Goal: Task Accomplishment & Management: Use online tool/utility

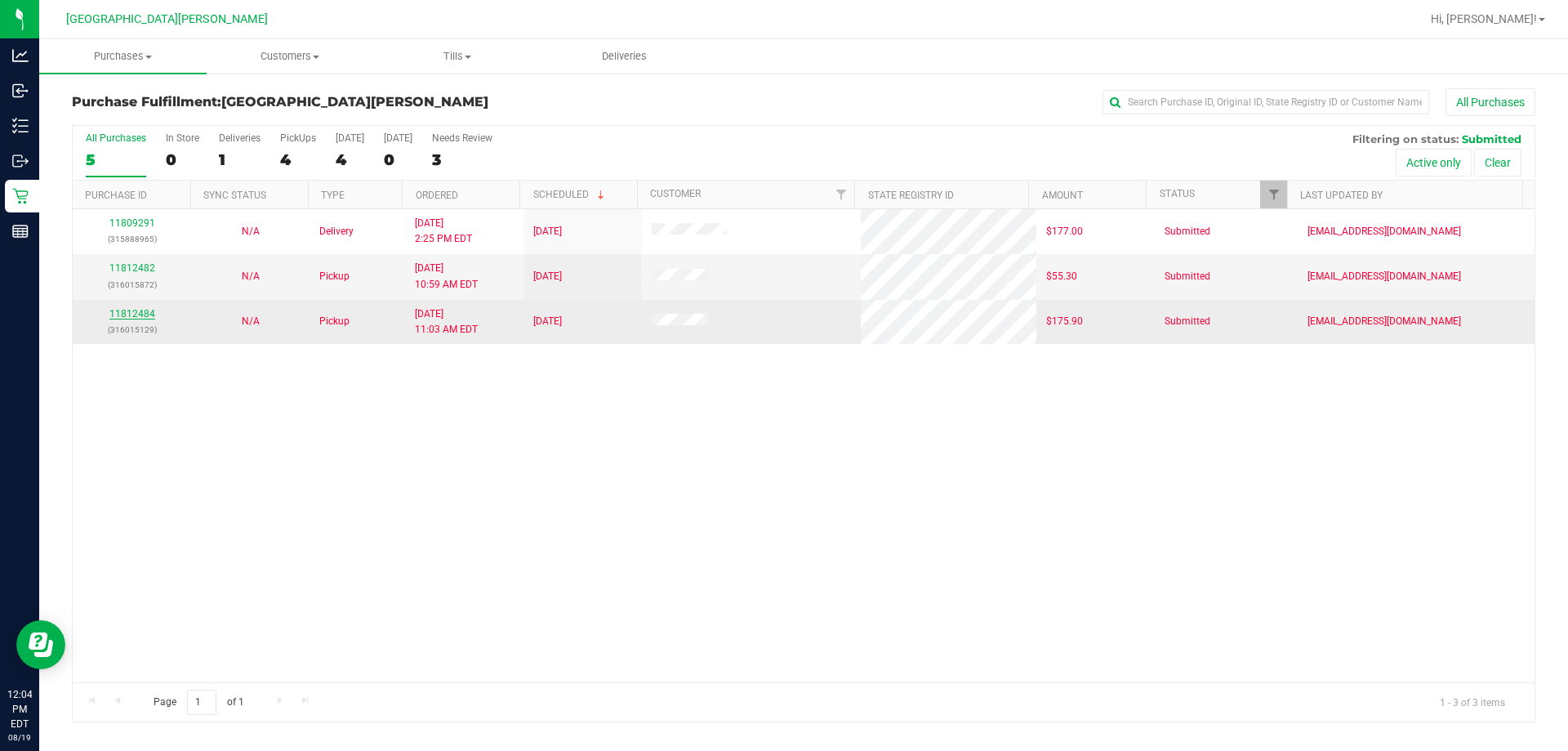
click at [118, 308] on link "11812484" at bounding box center [132, 314] width 45 height 12
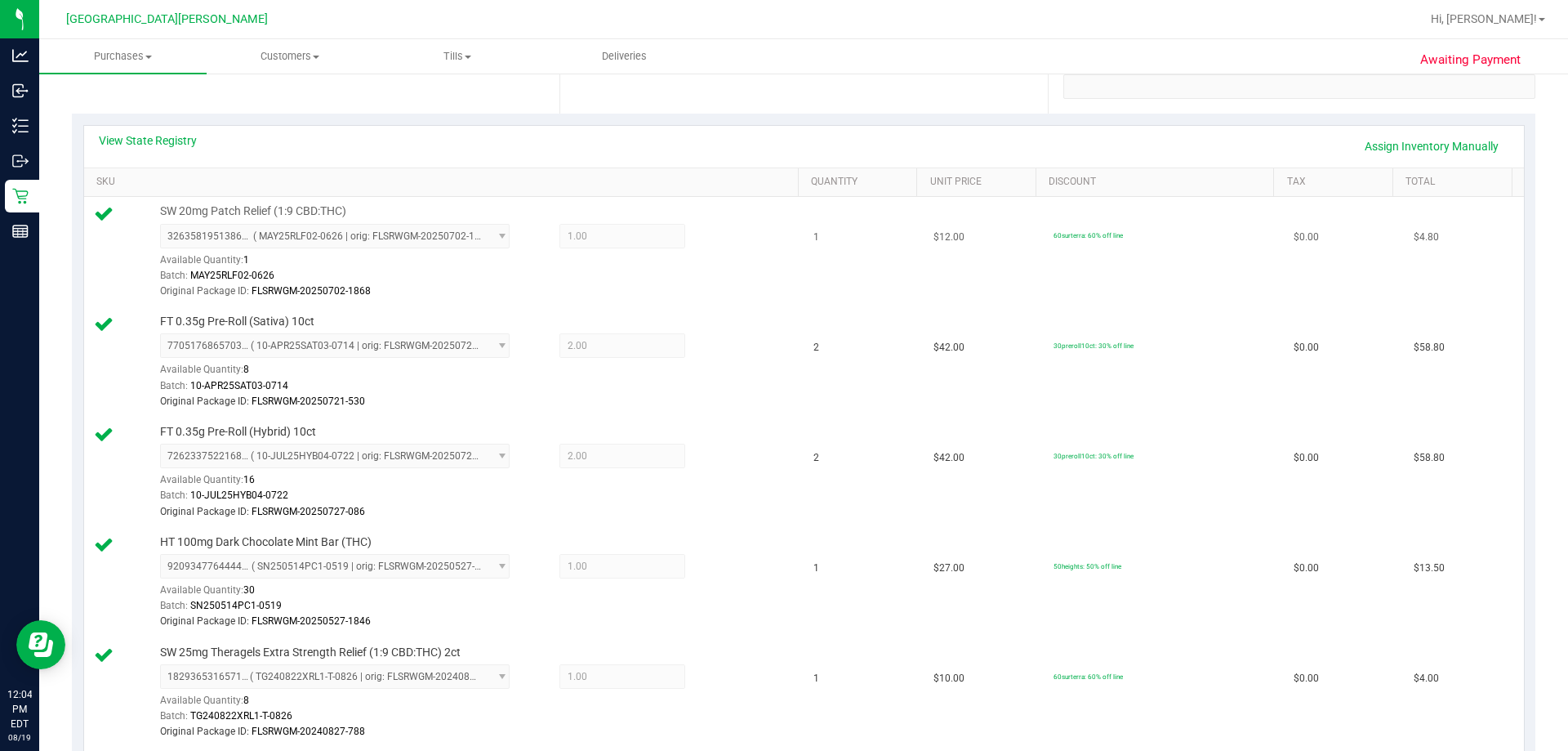
scroll to position [82, 0]
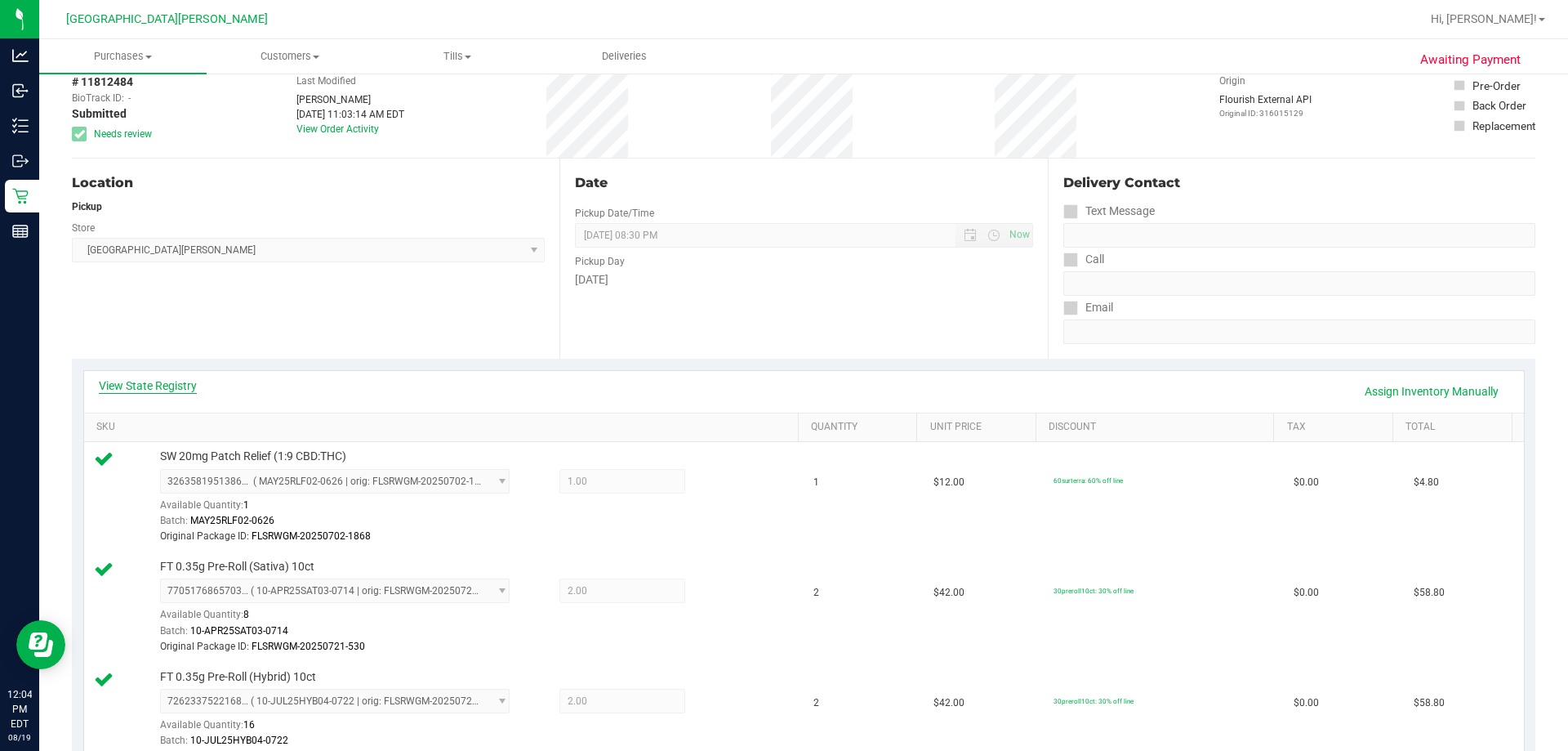
click at [154, 387] on link "View State Registry" at bounding box center [148, 385] width 98 height 17
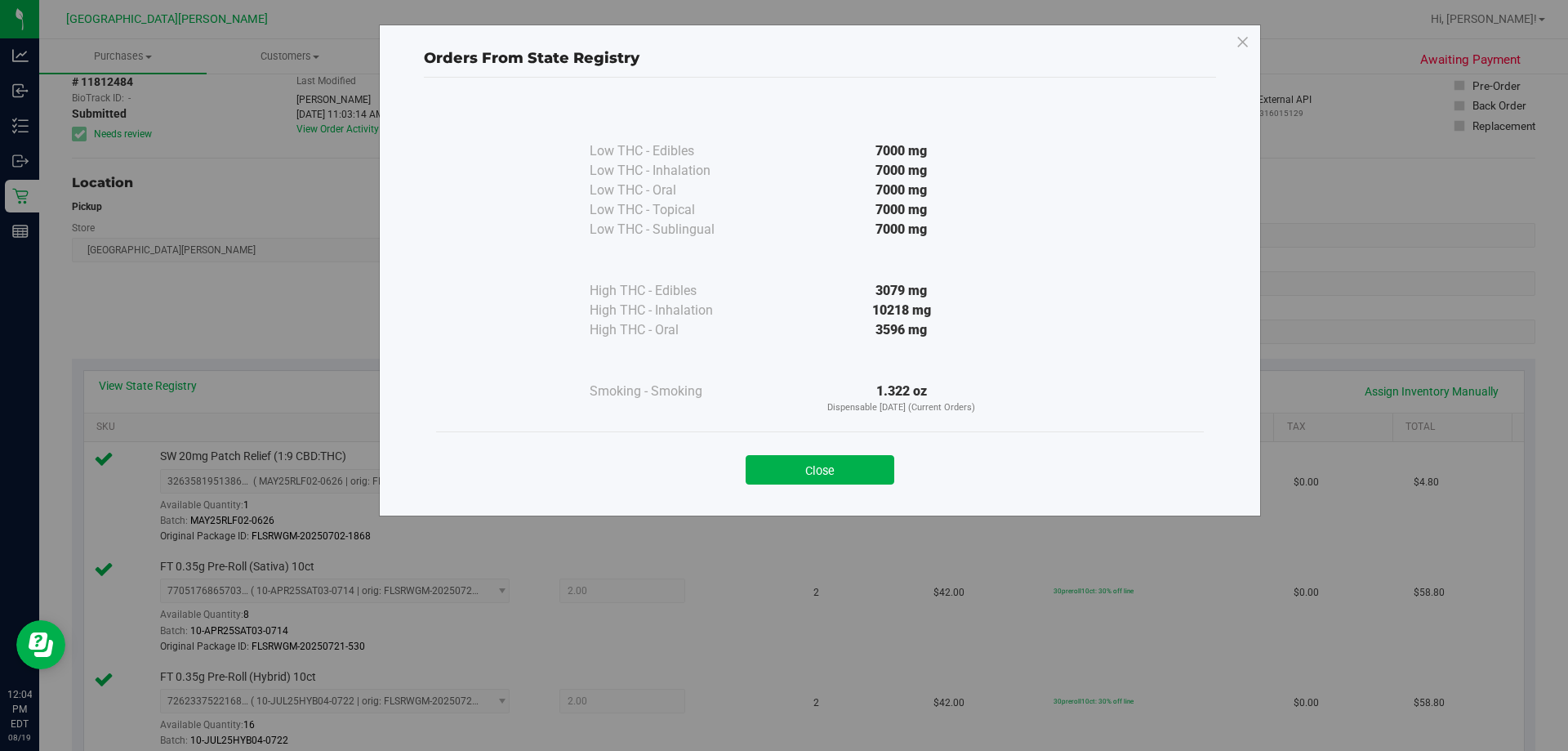
click at [781, 451] on div "Close" at bounding box center [820, 465] width 743 height 41
click at [781, 470] on button "Close" at bounding box center [820, 470] width 148 height 30
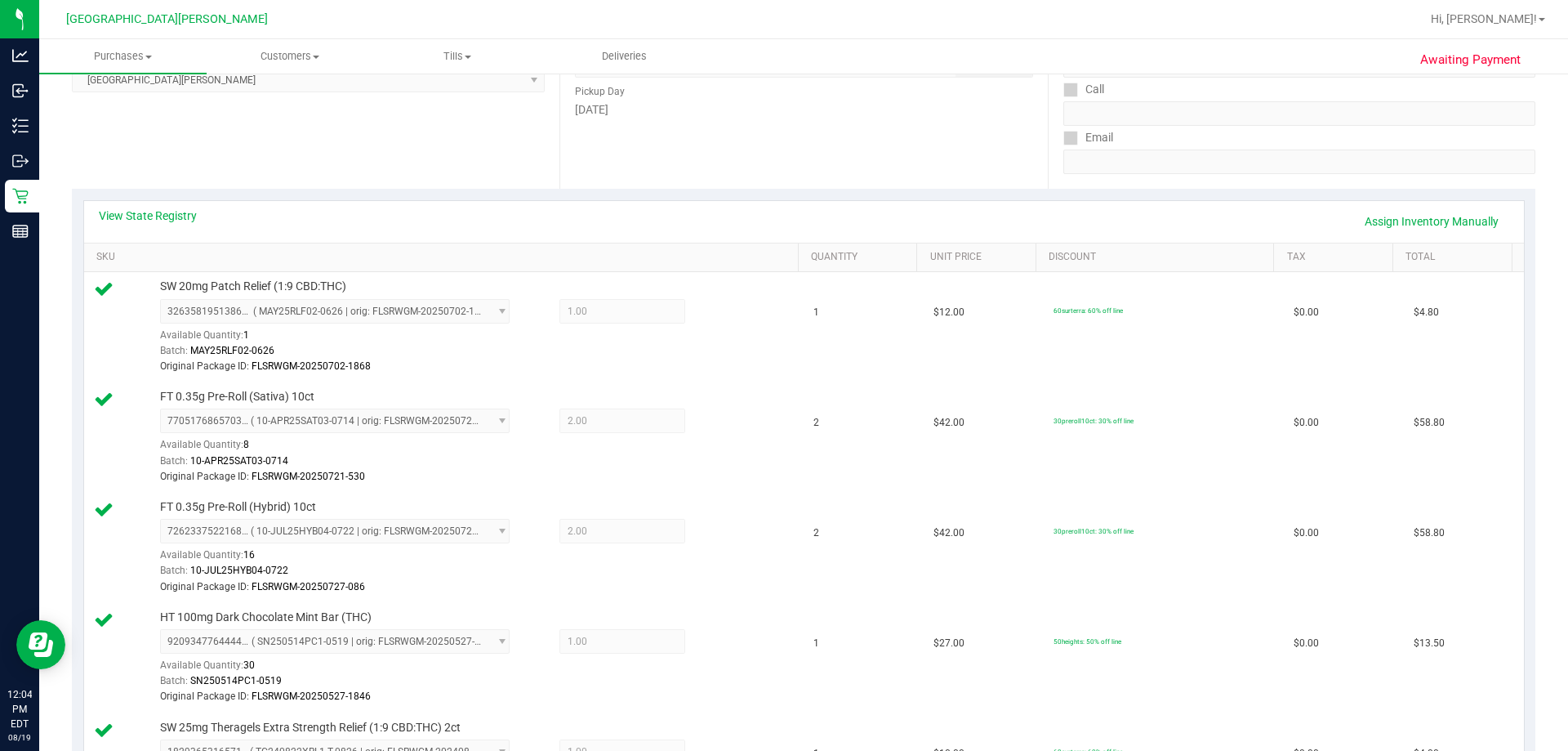
scroll to position [490, 0]
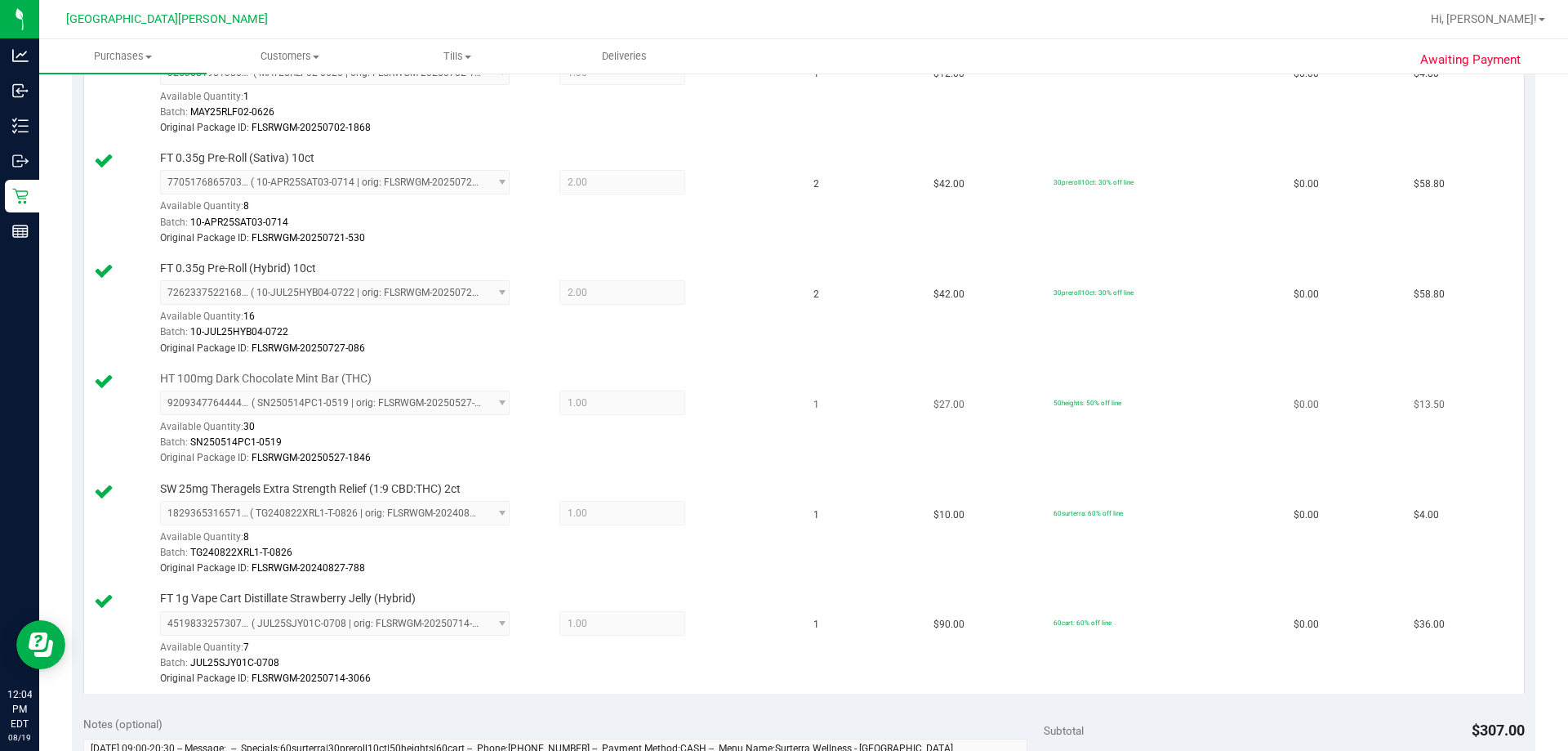
click at [781, 403] on td "$27.00" at bounding box center [984, 420] width 120 height 111
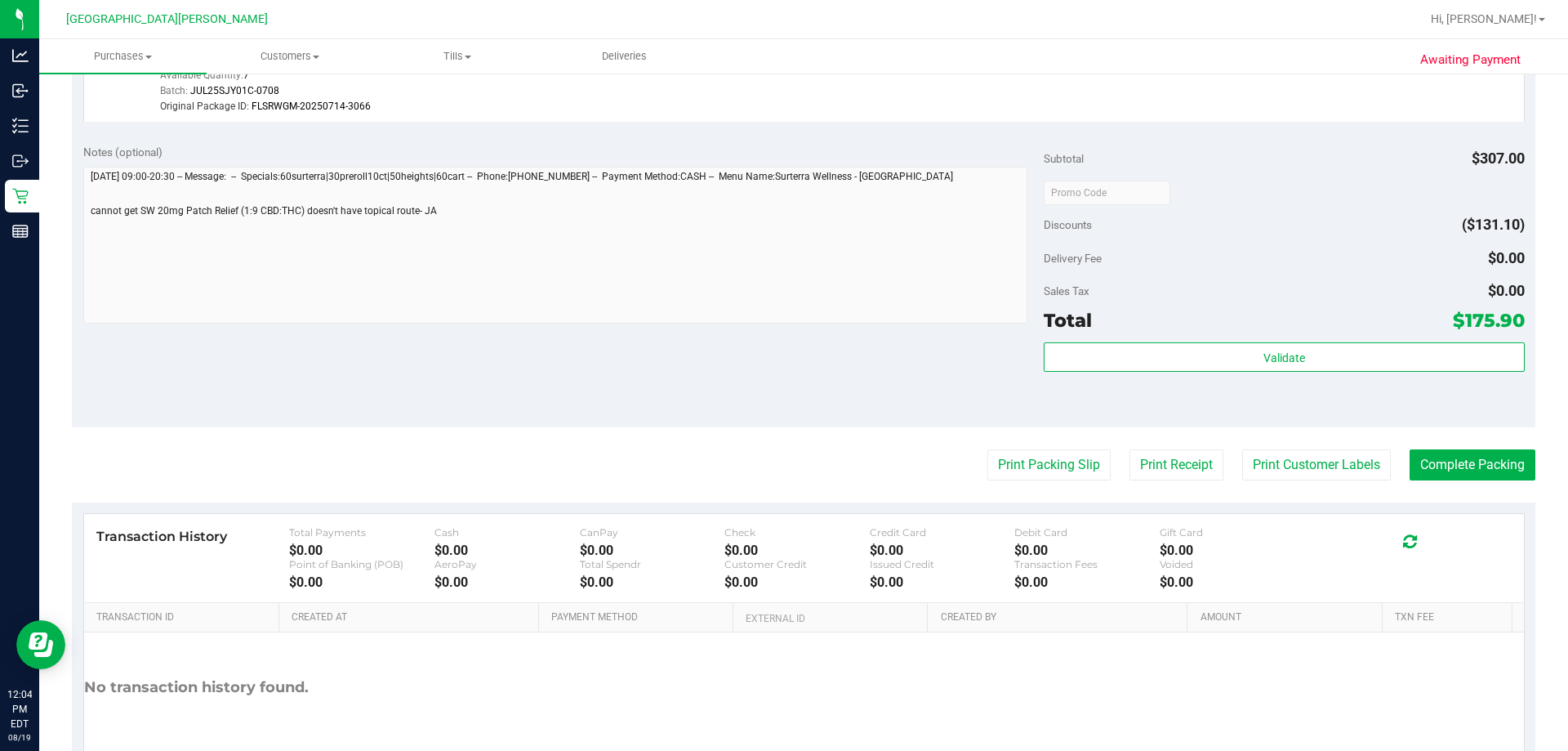
scroll to position [1152, 0]
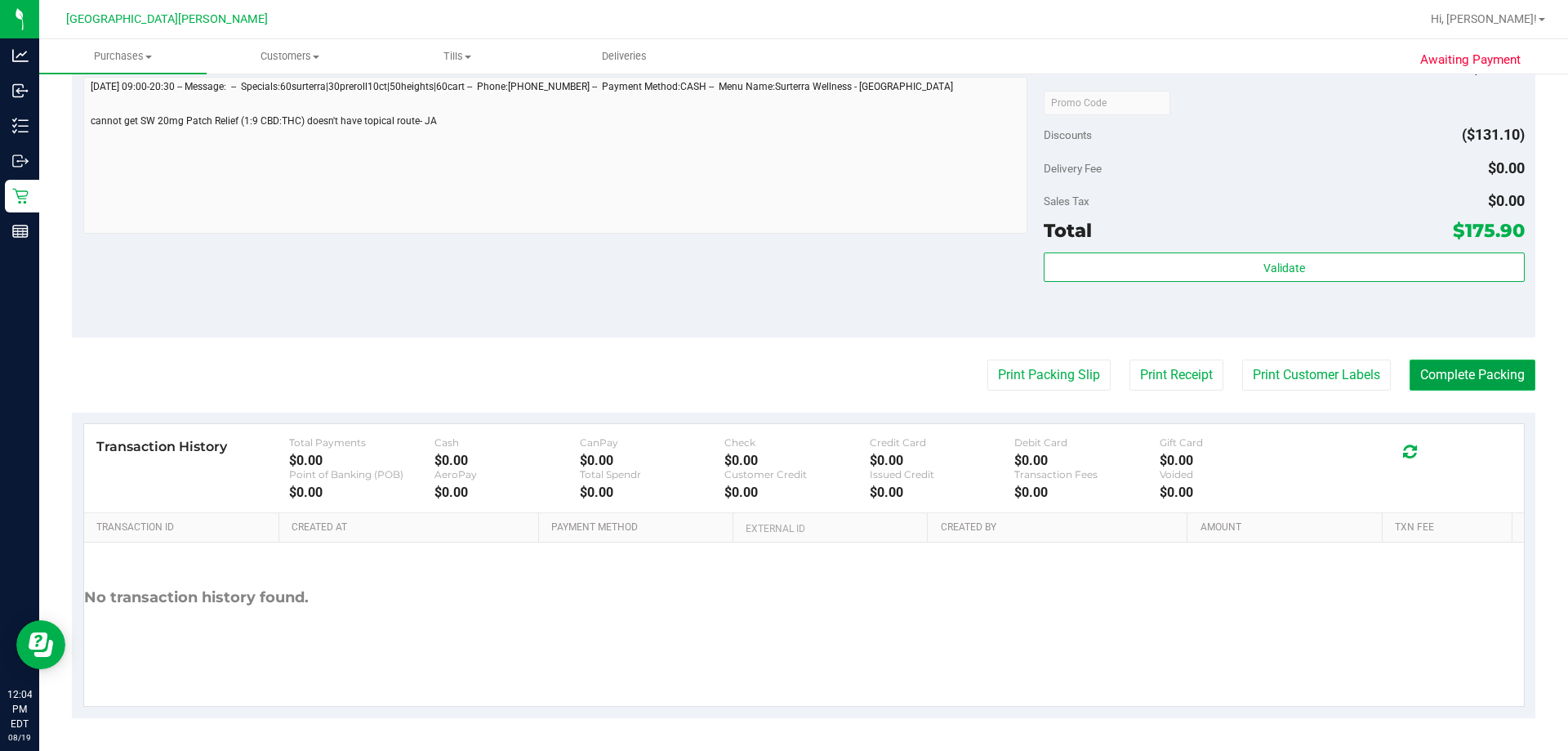
click at [781, 387] on button "Complete Packing" at bounding box center [1472, 376] width 125 height 31
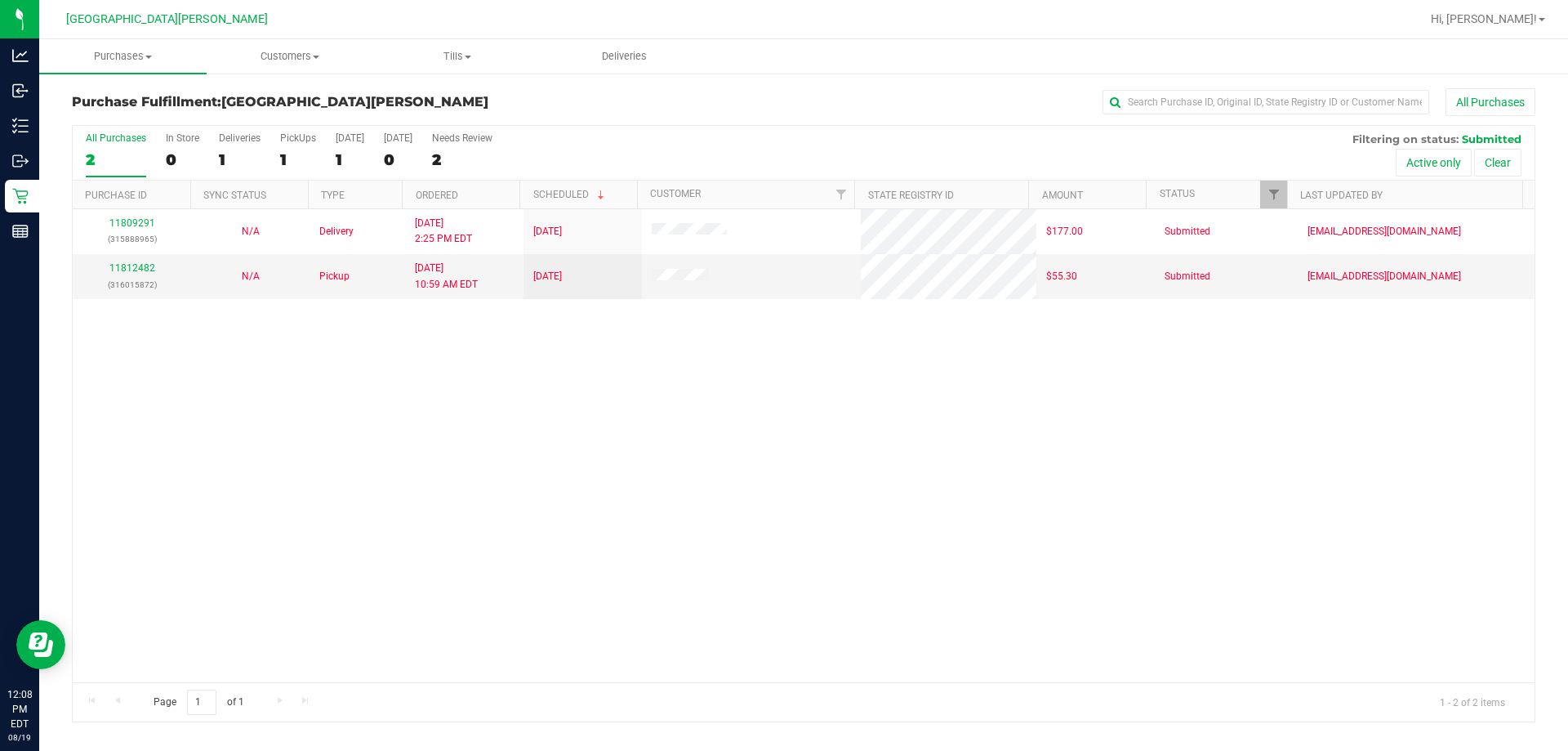
click at [781, 511] on div "11809291 (315888965) N/A Delivery [DATE] 2:25 PM EDT 8/22/2025 $177.00 Submitte…" at bounding box center [803, 445] width 1462 height 473
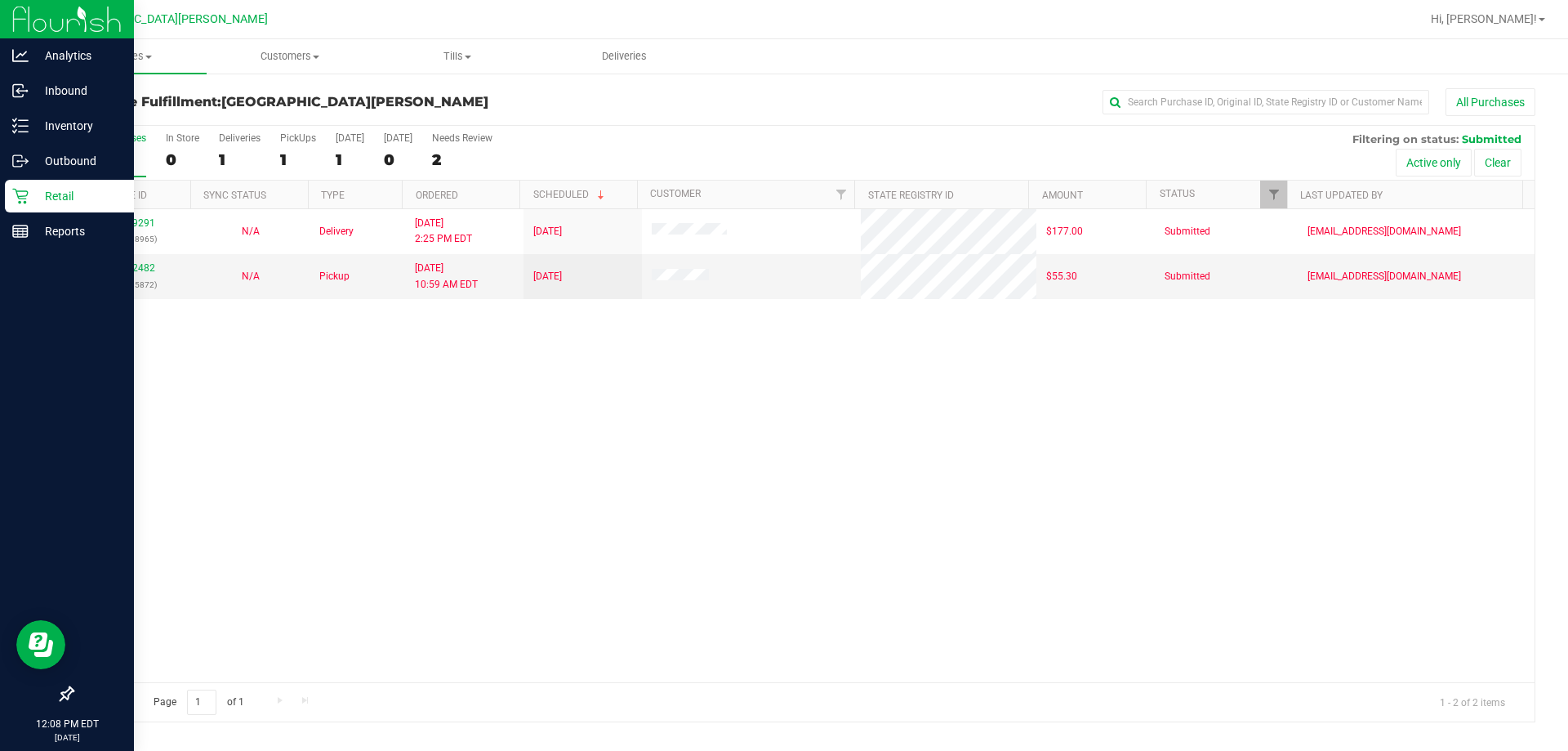
click at [53, 197] on p "Retail" at bounding box center [78, 196] width 98 height 20
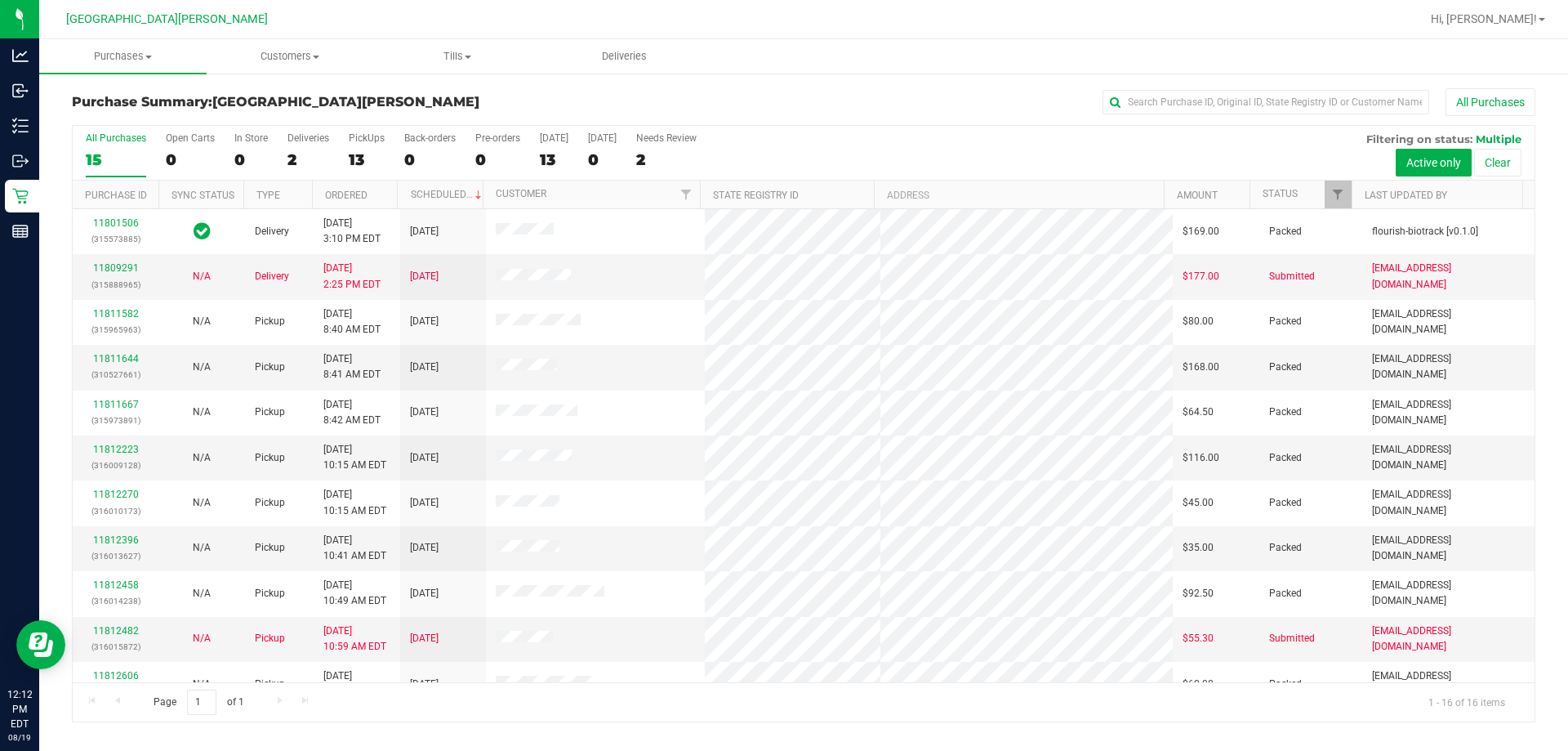
click at [781, 83] on div "Purchase Summary: [GEOGRAPHIC_DATA][PERSON_NAME] All Purchases All Purchases 15…" at bounding box center [803, 405] width 1528 height 667
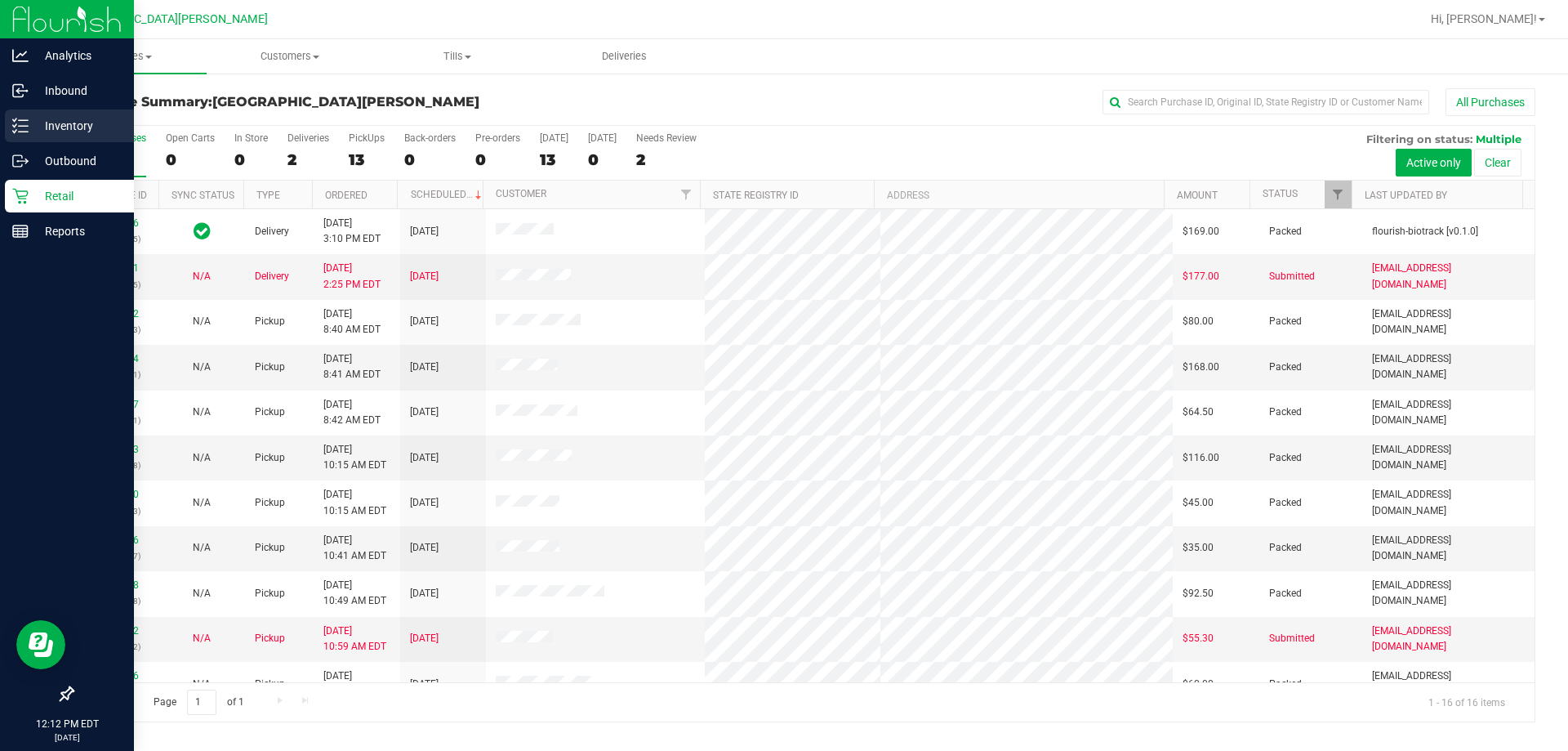
click at [69, 123] on p "Inventory" at bounding box center [78, 126] width 98 height 20
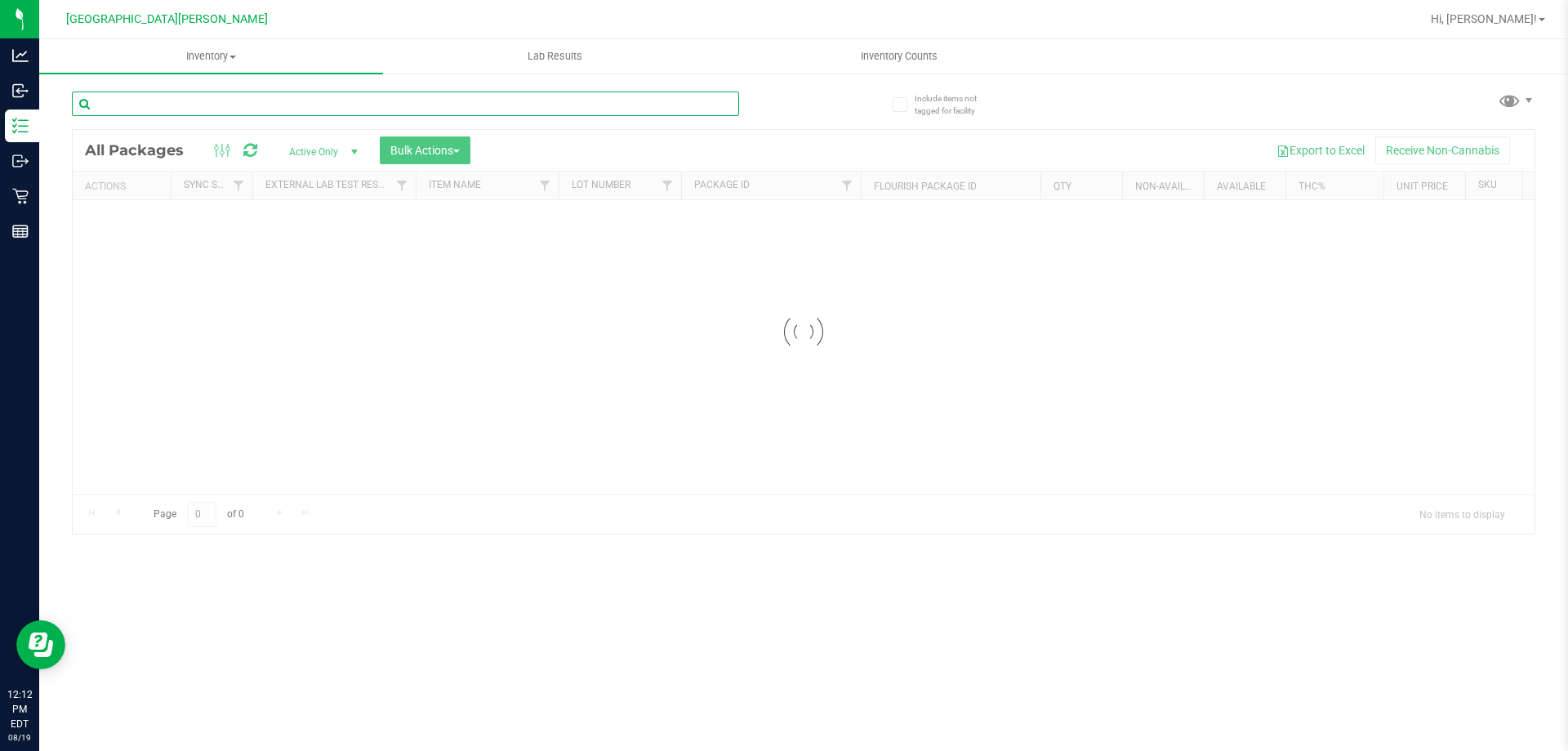
click at [281, 103] on input "text" at bounding box center [405, 104] width 667 height 25
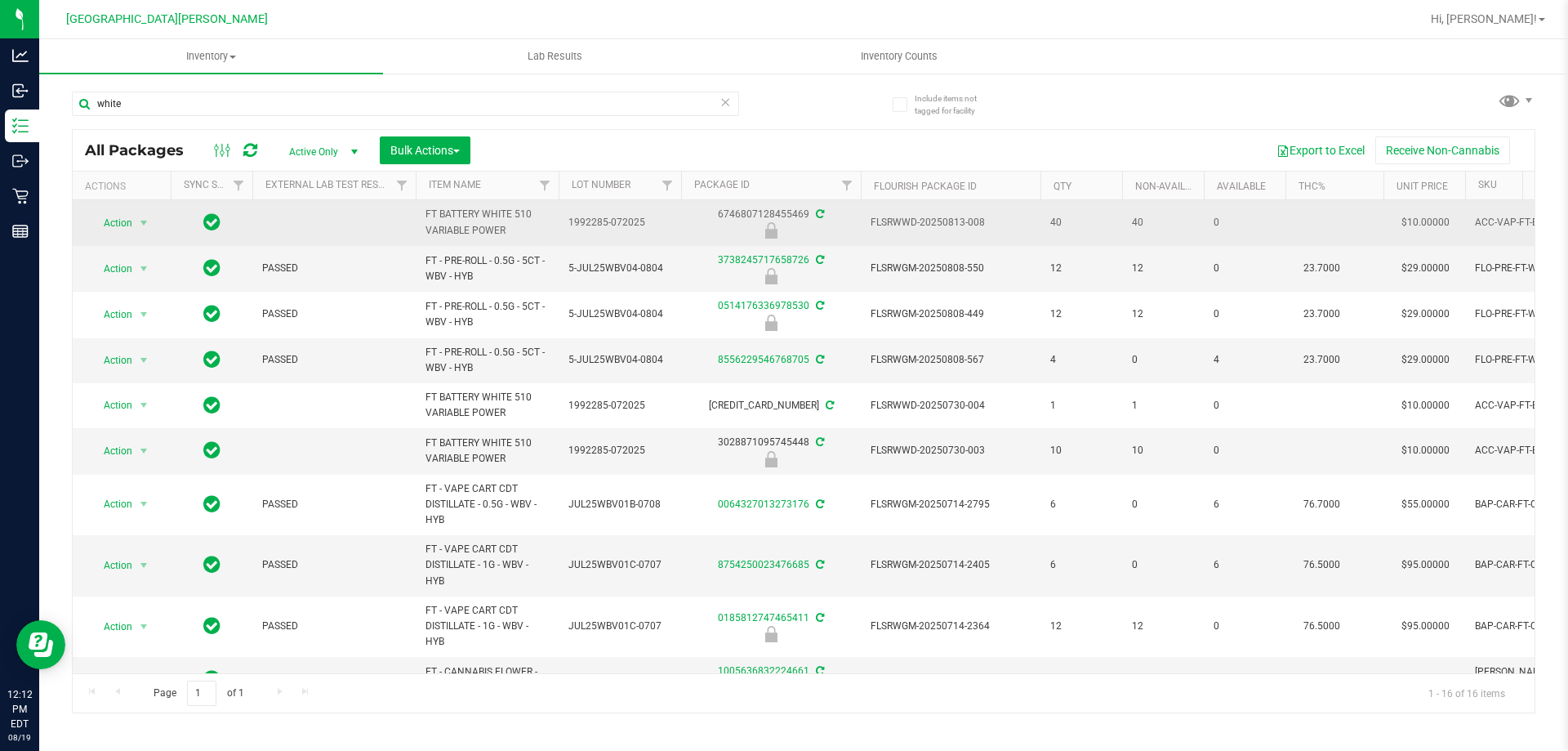
click at [469, 215] on span "FT BATTERY WHITE 510 VARIABLE POWER" at bounding box center [487, 222] width 123 height 31
copy tr "FT BATTERY WHITE 510 VARIABLE POWER"
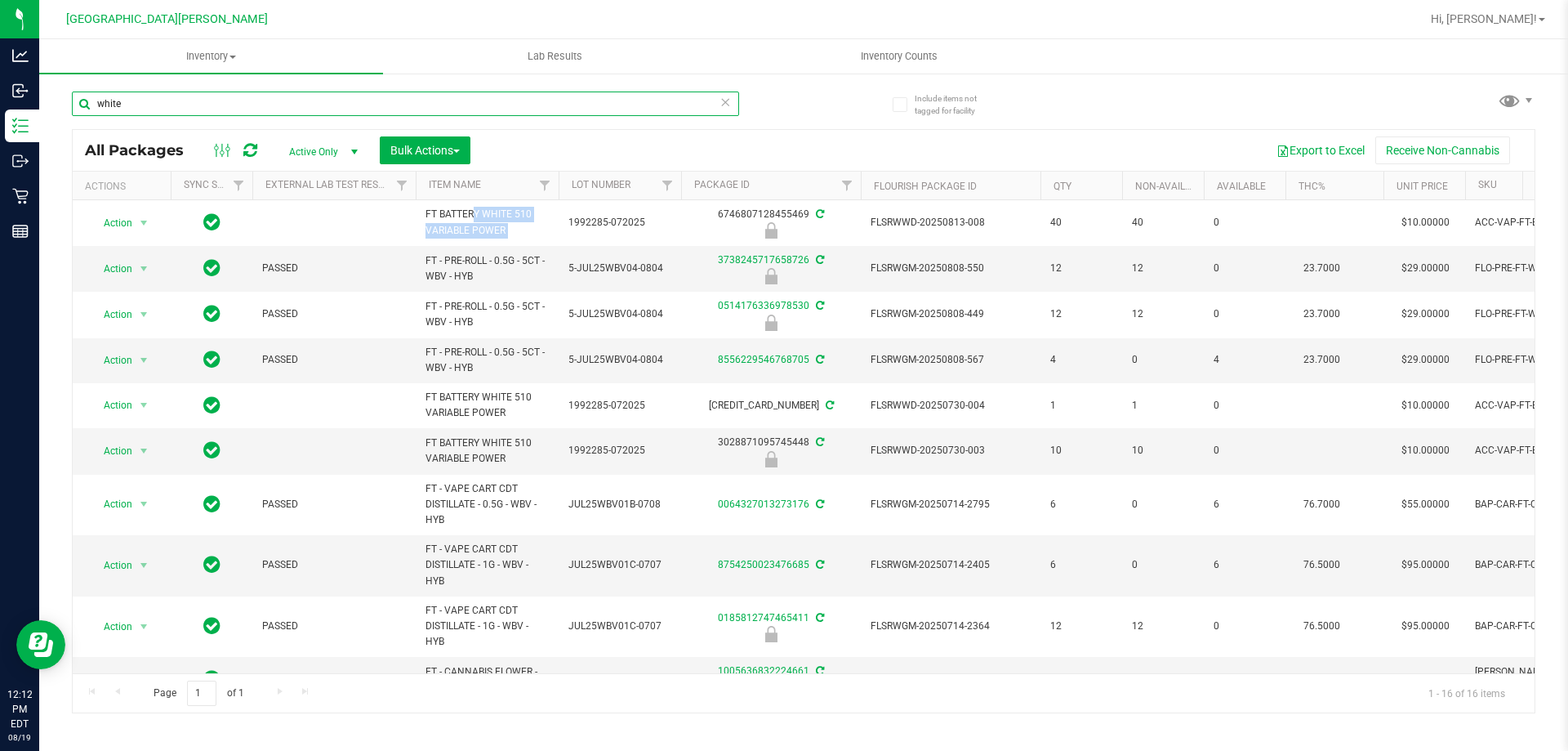
click at [200, 102] on input "white" at bounding box center [405, 104] width 667 height 25
paste input "FT BATTERY WHITE 510 VARIABLE POWER"
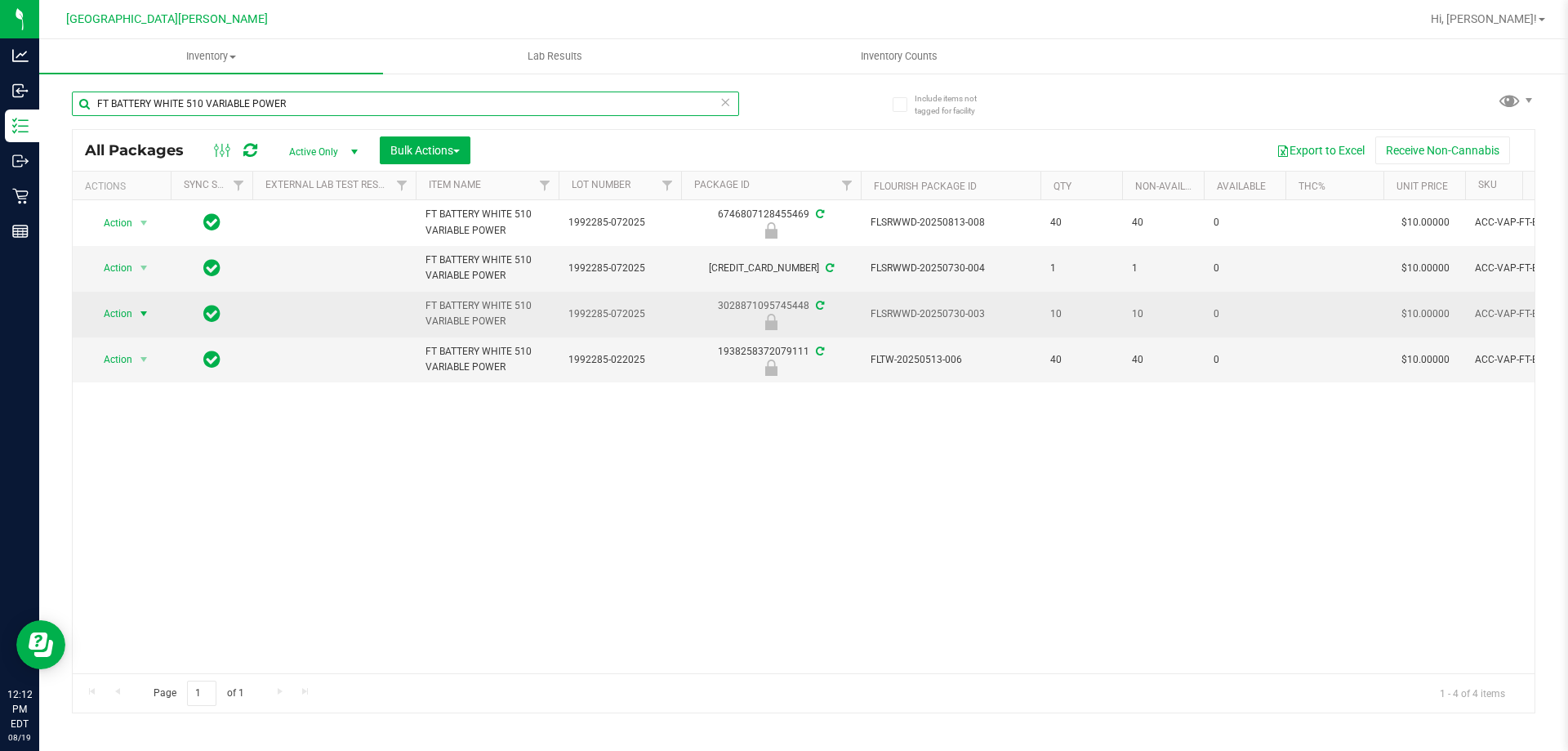
type input "FT BATTERY WHITE 510 VARIABLE POWER"
click at [146, 317] on span "select" at bounding box center [144, 314] width 13 height 13
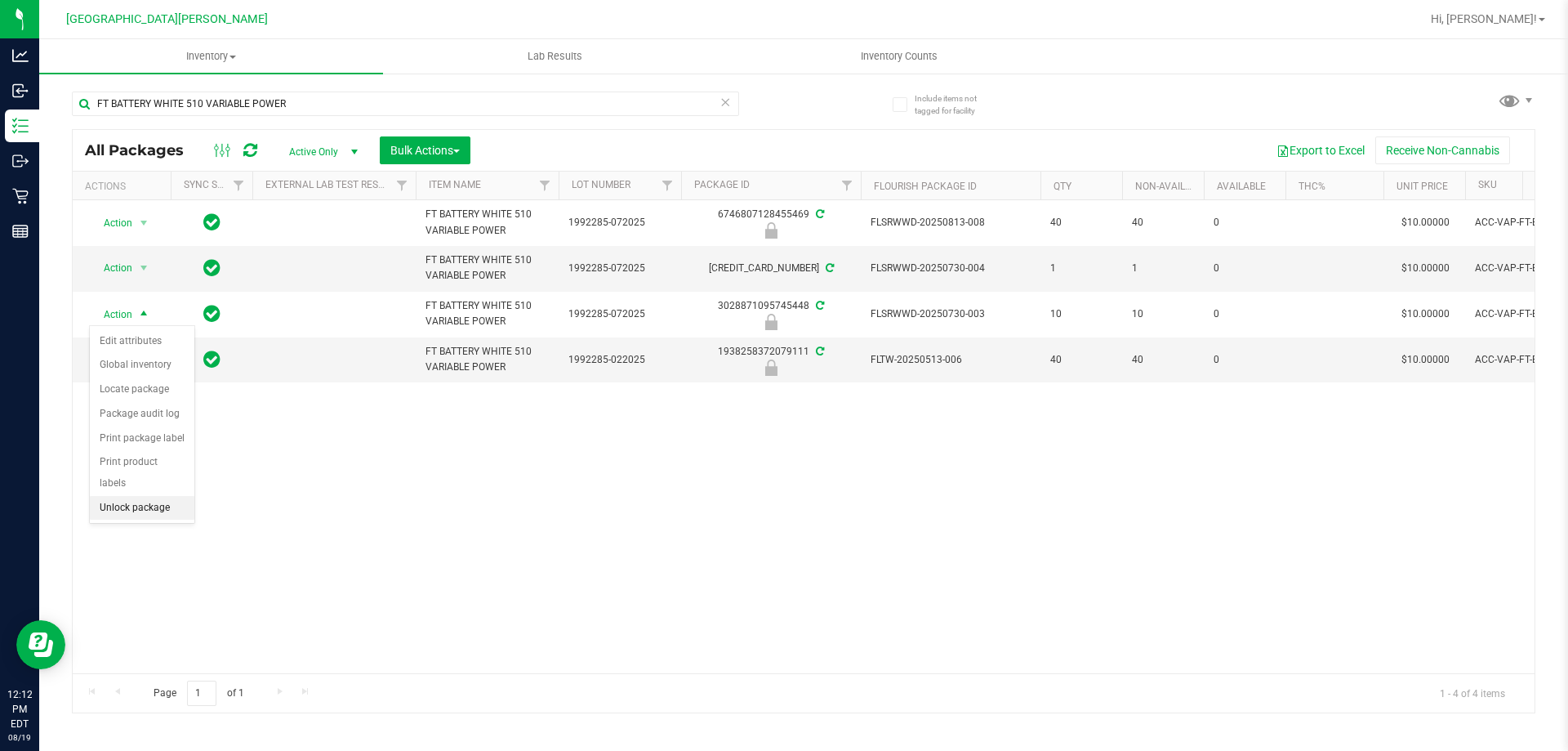
click at [142, 496] on li "Unlock package" at bounding box center [142, 508] width 105 height 25
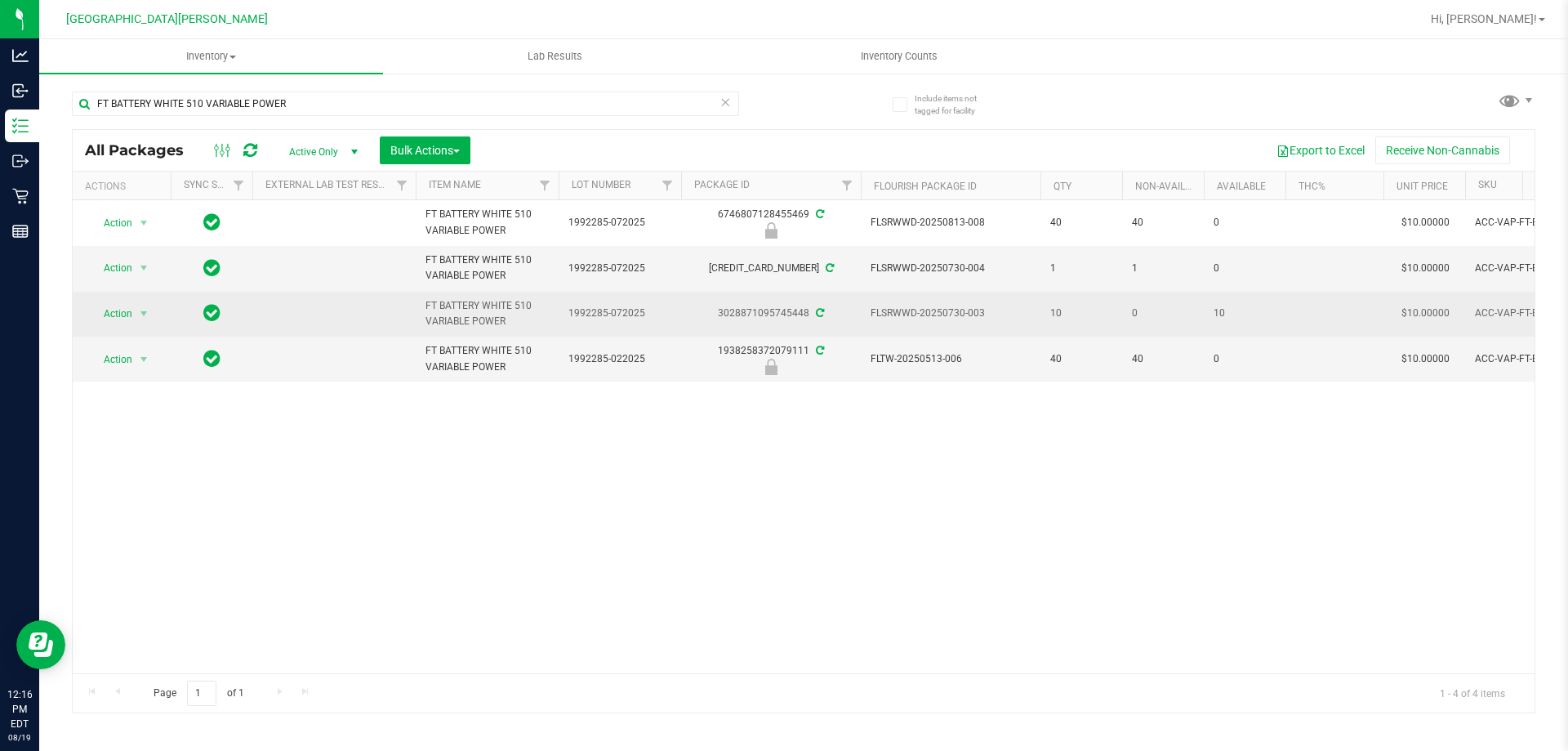
drag, startPoint x: 878, startPoint y: 455, endPoint x: 451, endPoint y: 308, distance: 451.6
click at [781, 455] on div "Action Action Edit attributes Global inventory Locate package Package audit log…" at bounding box center [803, 437] width 1462 height 473
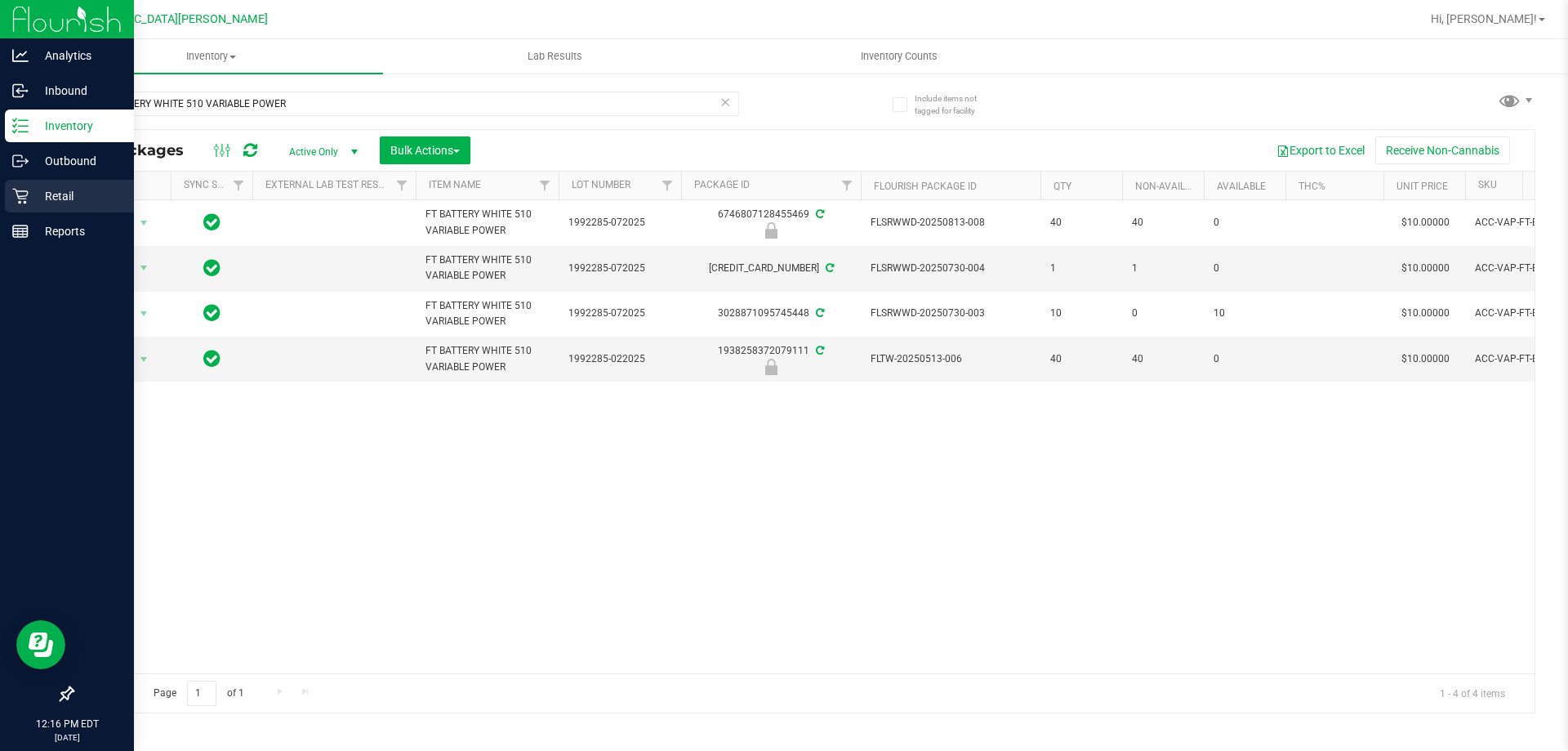
click at [58, 195] on p "Retail" at bounding box center [78, 196] width 98 height 20
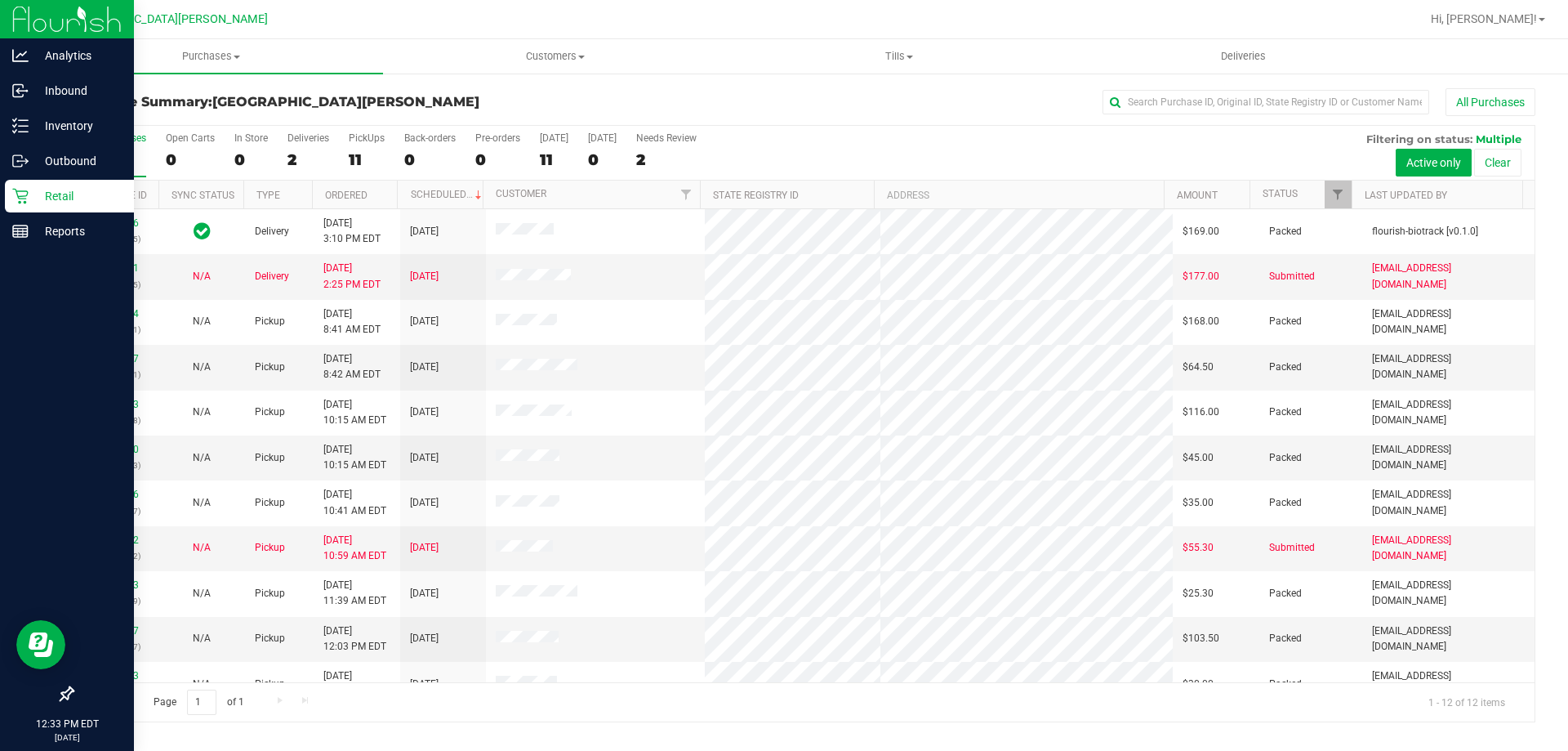
click at [781, 114] on div "All Purchases" at bounding box center [1047, 102] width 976 height 28
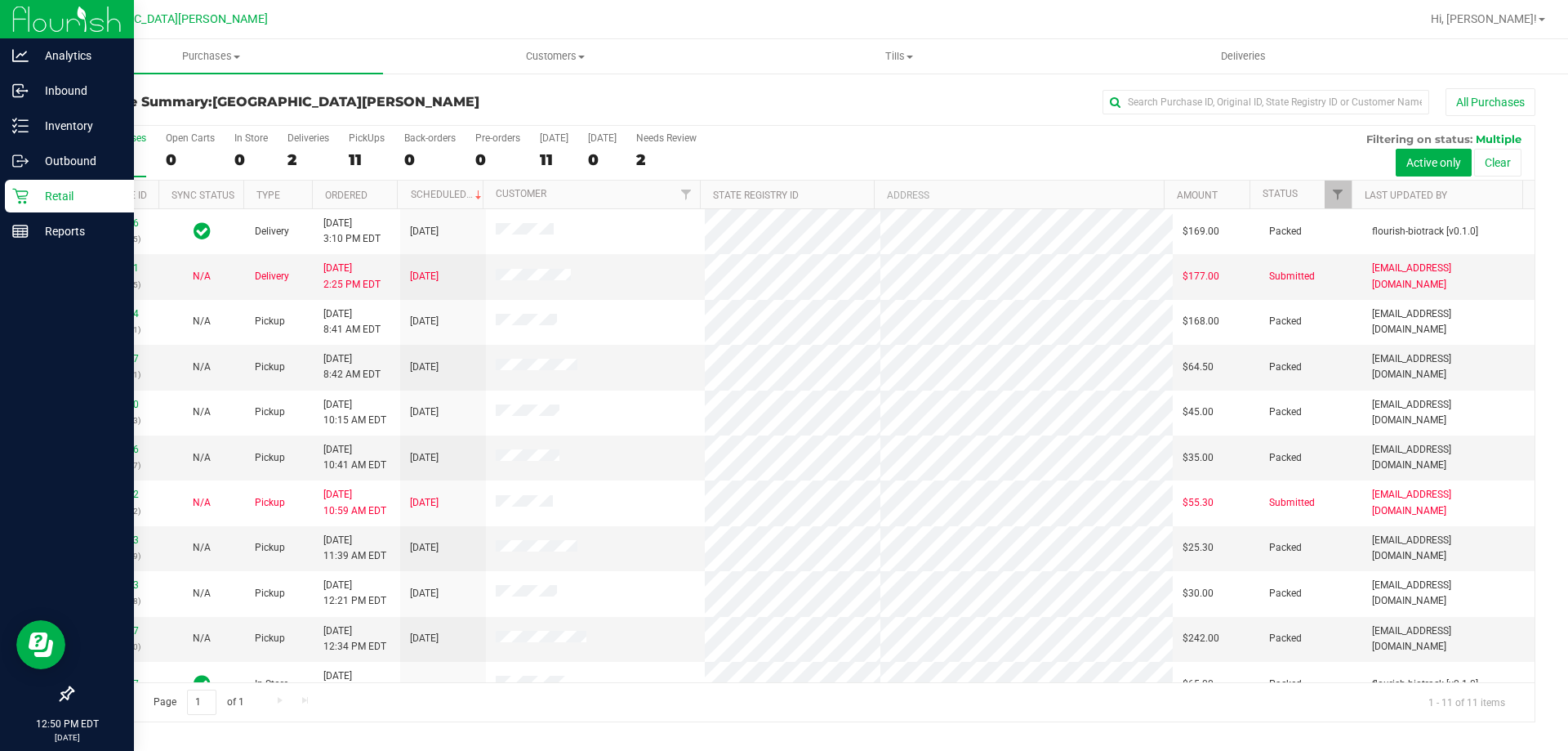
click at [781, 139] on div "All Purchases 13 Open Carts 0 In Store 0 Deliveries 2 PickUps 11 Back-orders 0 …" at bounding box center [803, 153] width 1462 height 54
